Goal: Transaction & Acquisition: Purchase product/service

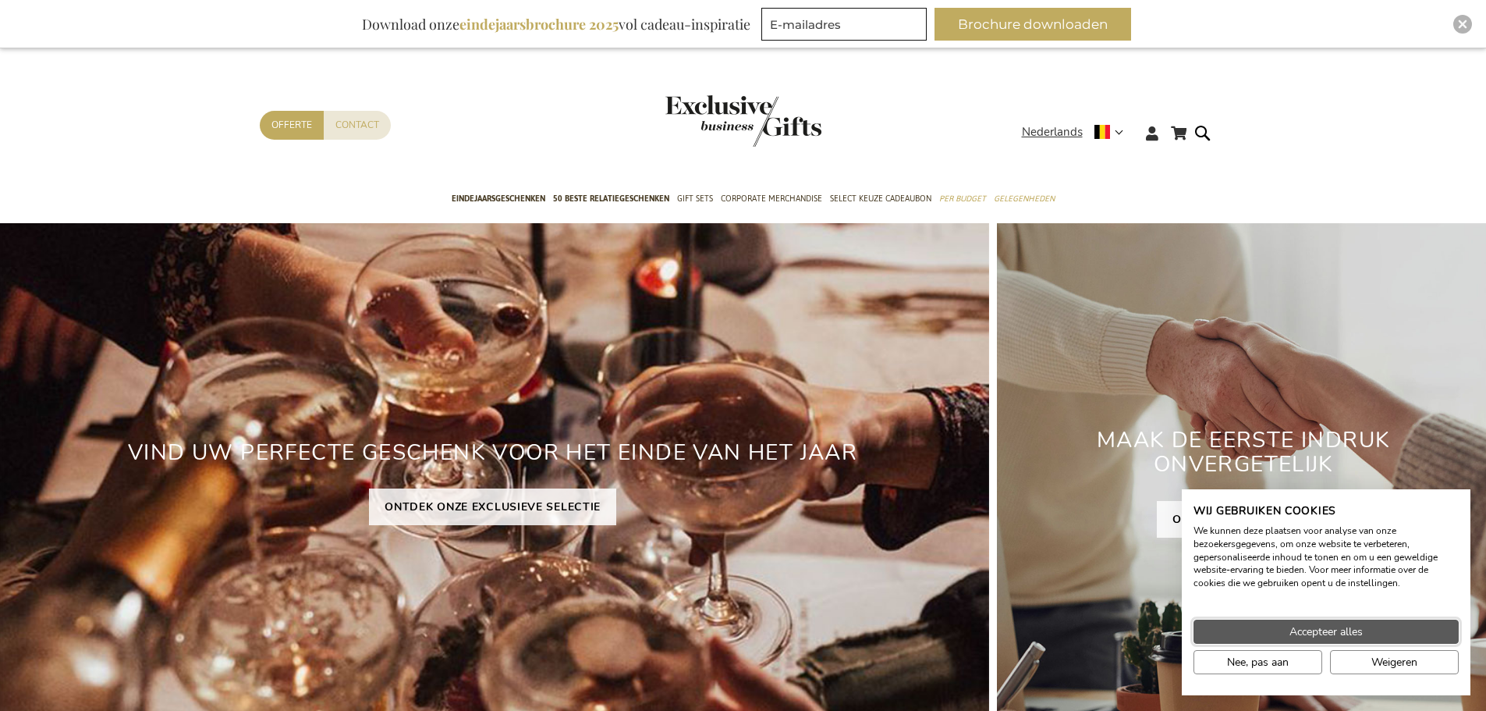
click at [1291, 633] on span "Accepteer alles" at bounding box center [1326, 631] width 73 height 16
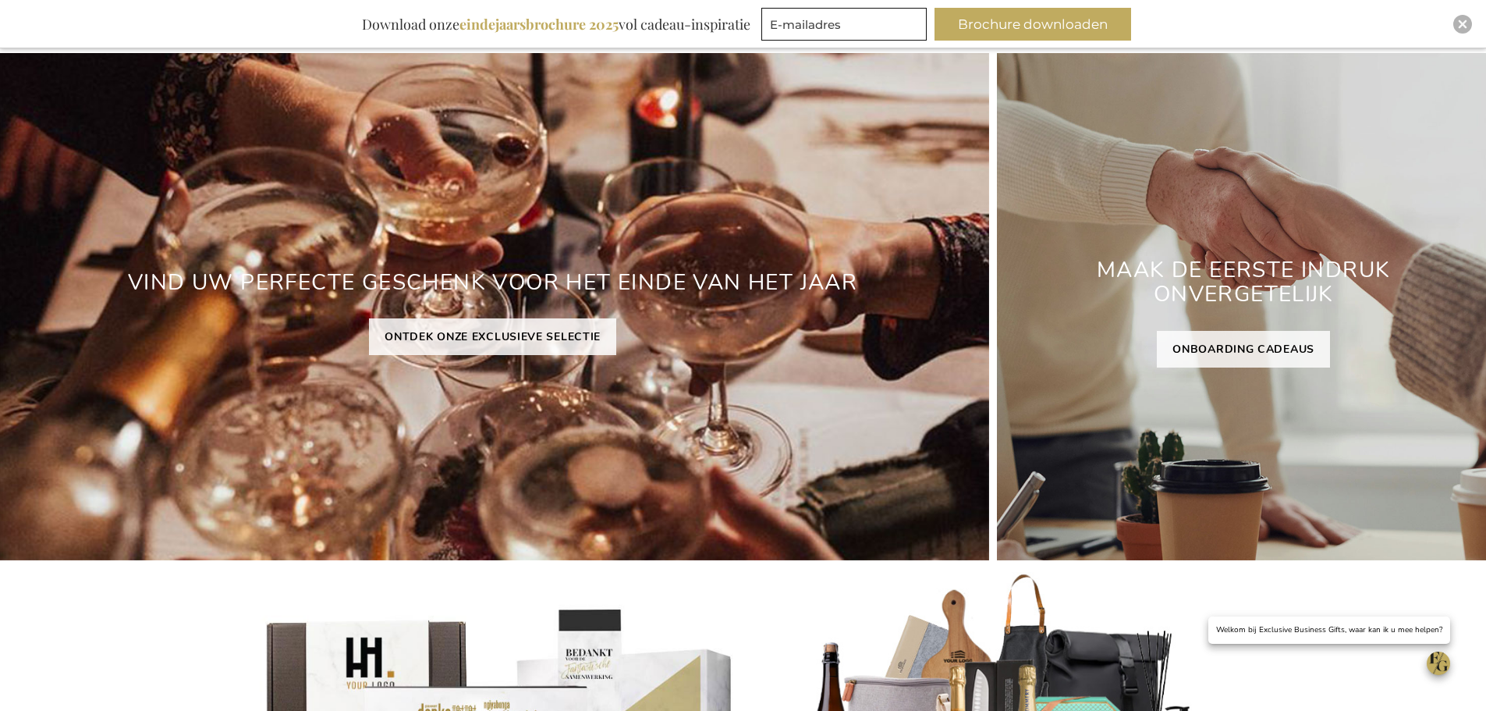
scroll to position [171, 0]
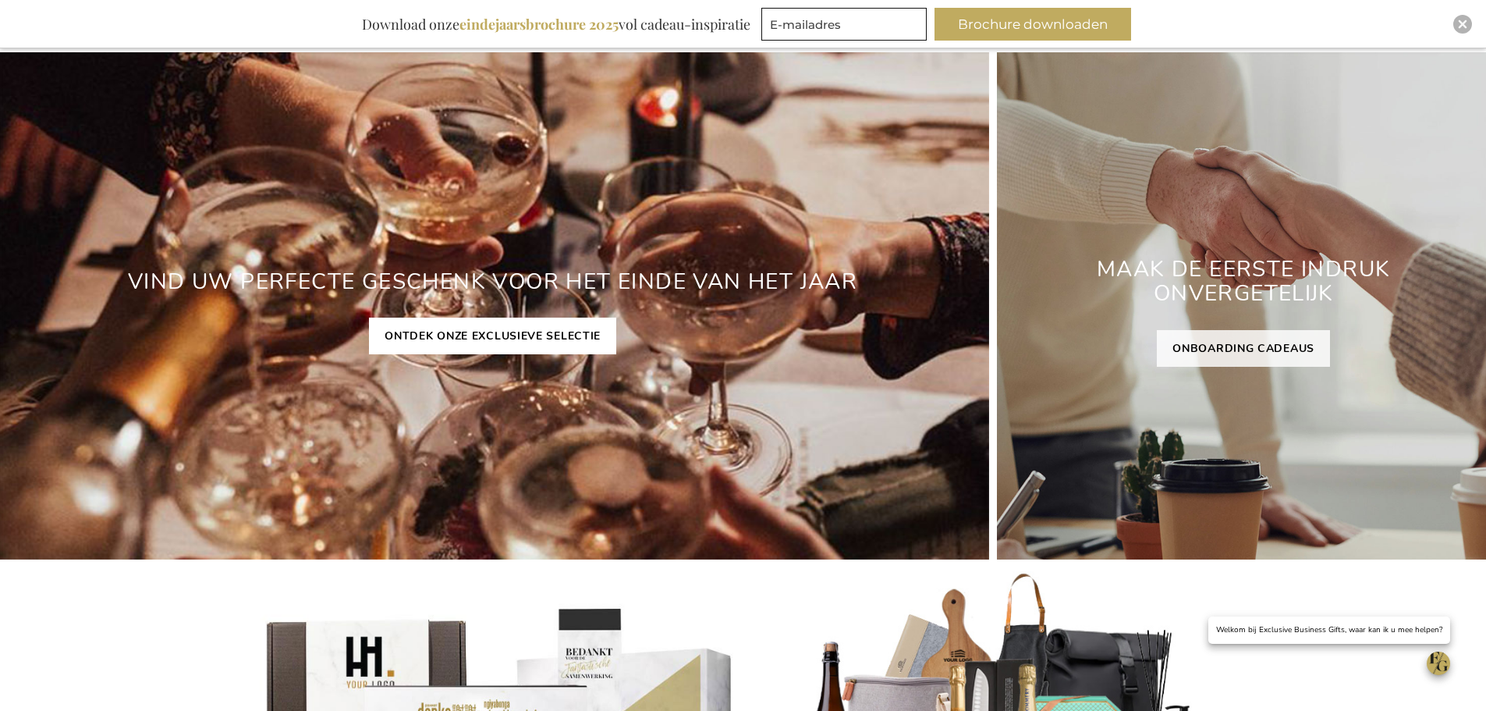
click at [514, 332] on link "ONTDEK ONZE EXCLUSIEVE SELECTIE" at bounding box center [492, 336] width 247 height 37
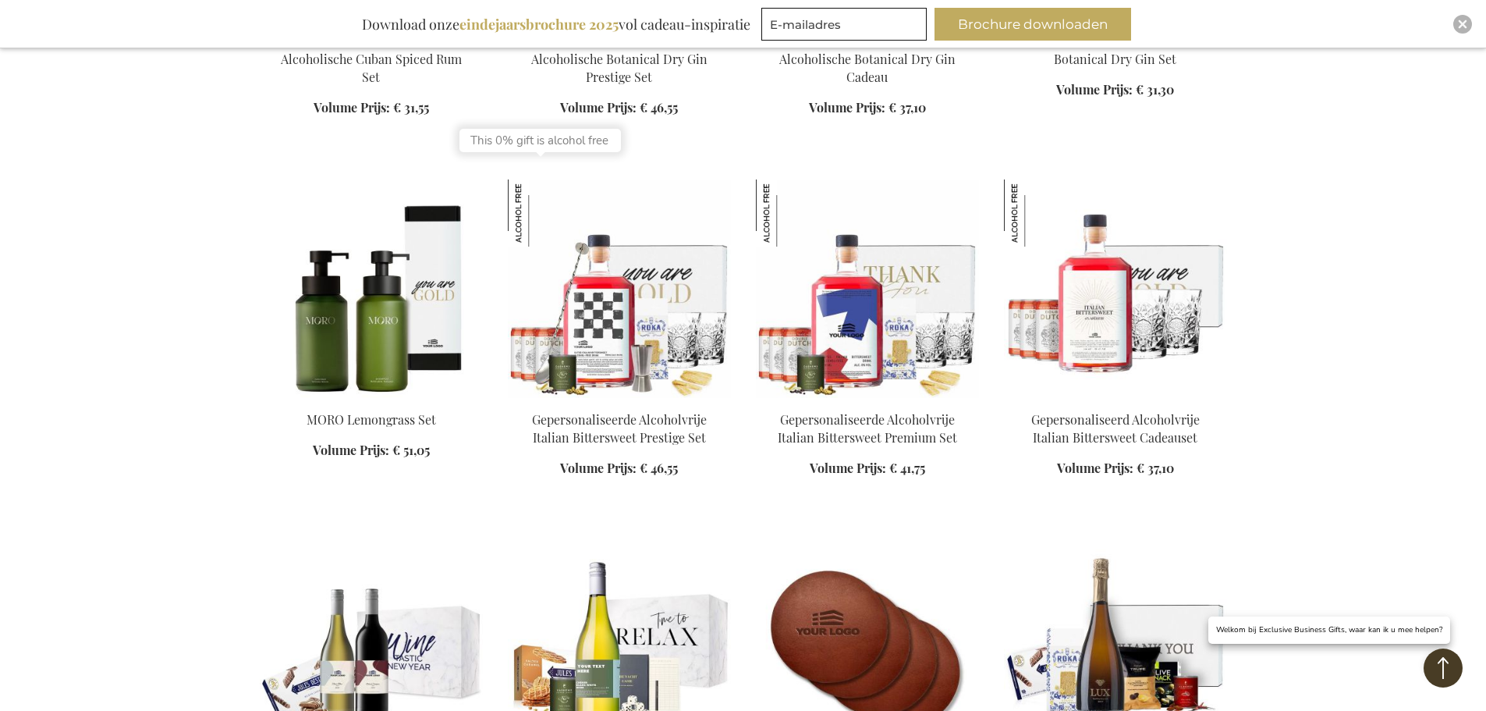
scroll to position [1724, 0]
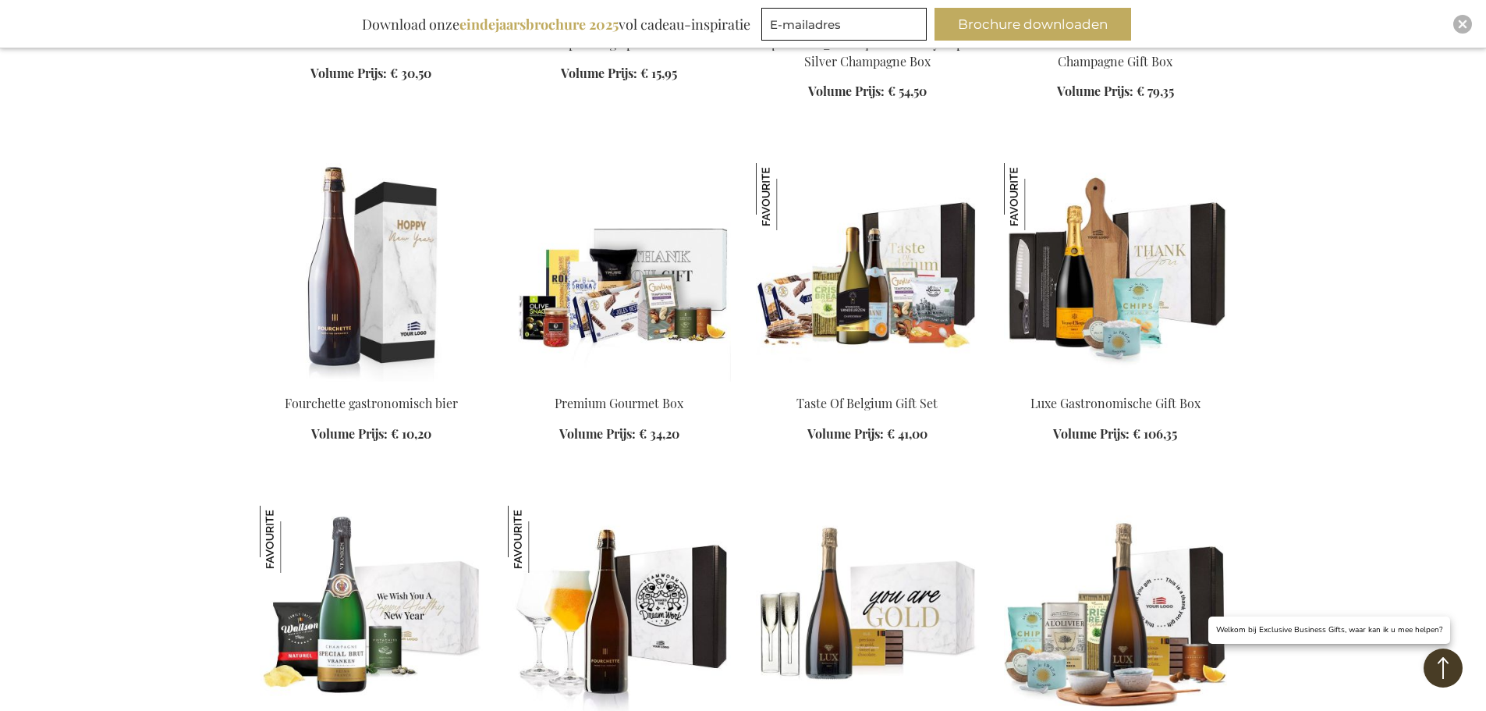
scroll to position [3184, 0]
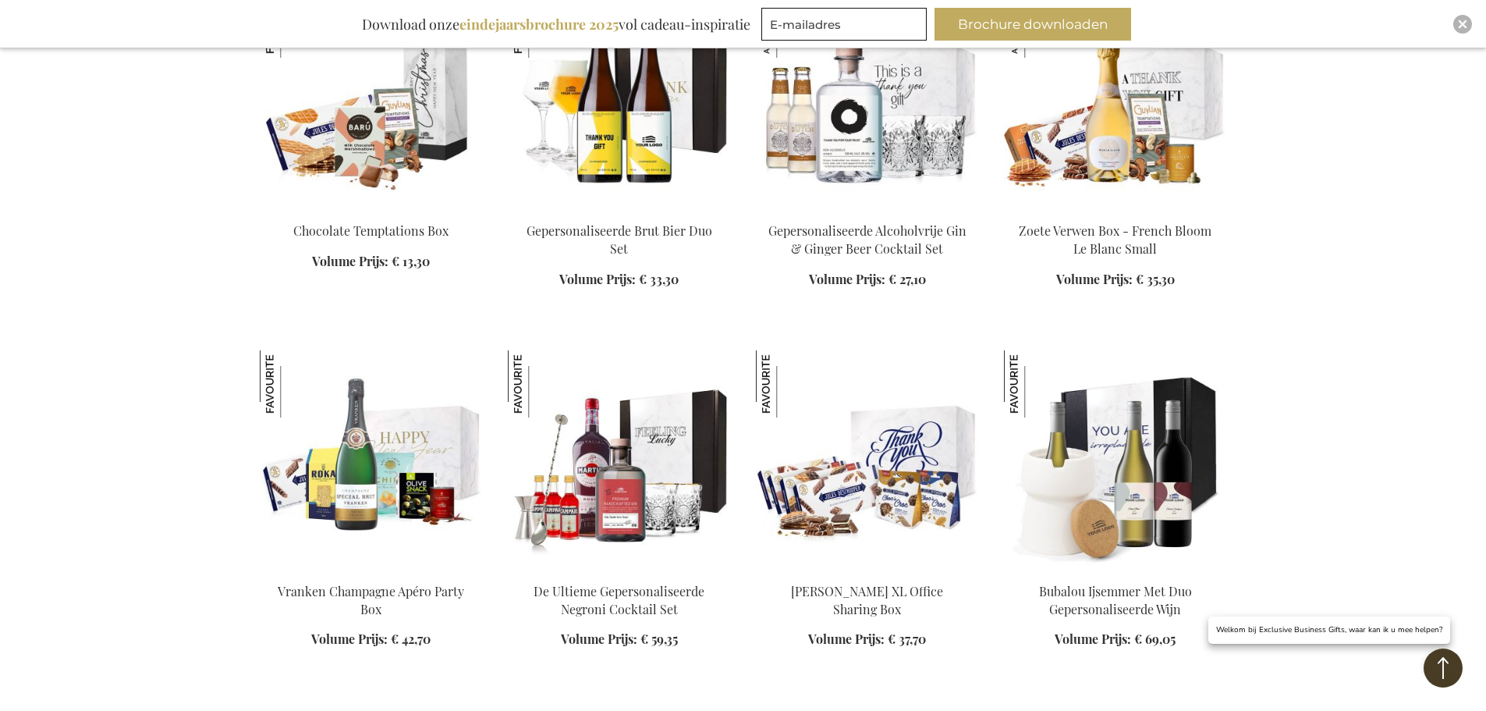
scroll to position [4057, 0]
click at [363, 465] on img at bounding box center [371, 459] width 223 height 218
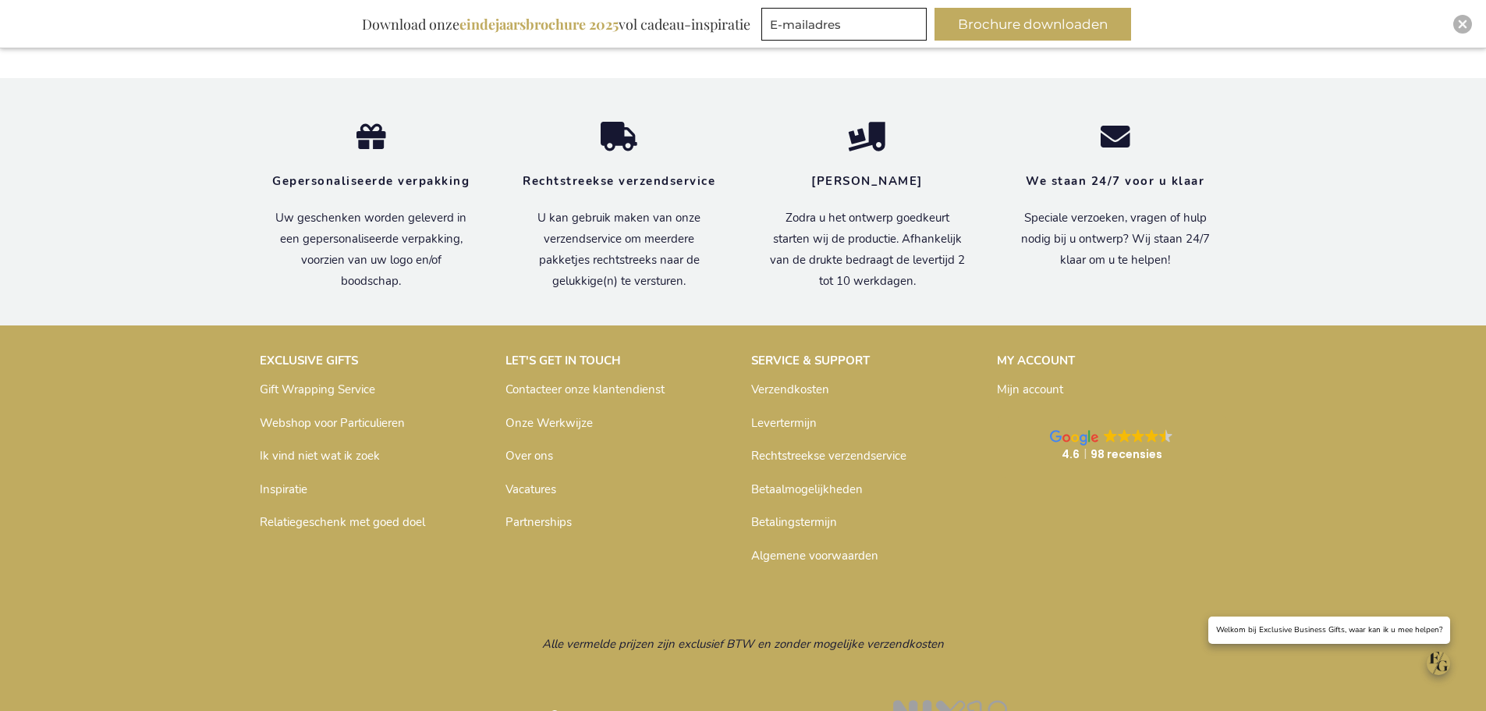
scroll to position [2227, 0]
